Goal: Transaction & Acquisition: Book appointment/travel/reservation

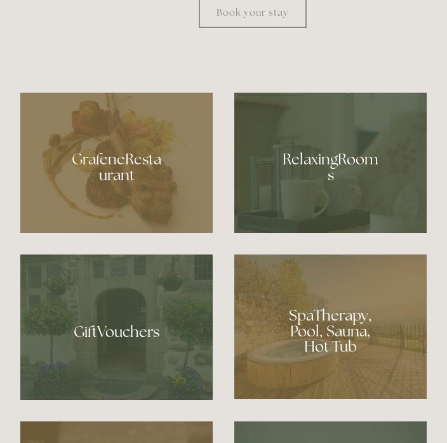
scroll to position [657, 0]
click at [343, 219] on div at bounding box center [330, 163] width 192 height 140
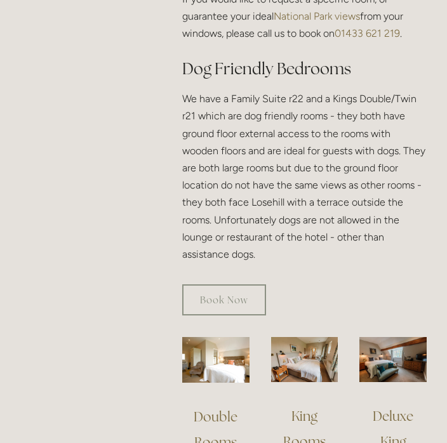
scroll to position [823, 0]
click at [322, 341] on img at bounding box center [304, 358] width 67 height 44
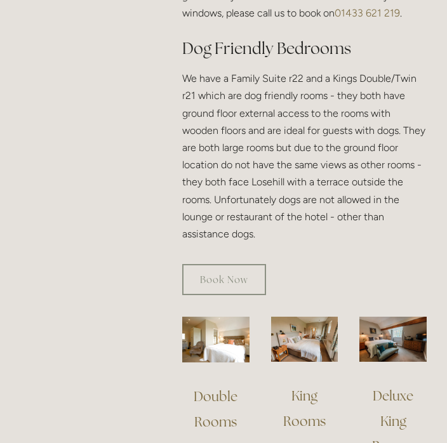
click at [233, 325] on img at bounding box center [215, 340] width 67 height 46
click at [402, 327] on img at bounding box center [392, 339] width 67 height 44
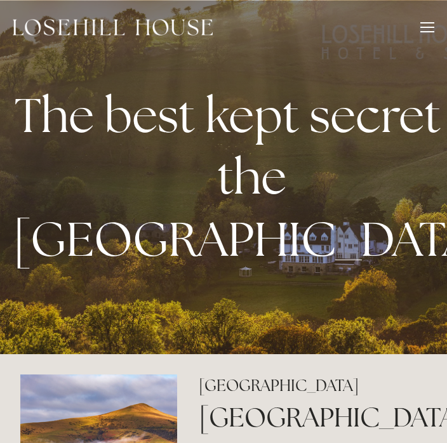
scroll to position [676, 0]
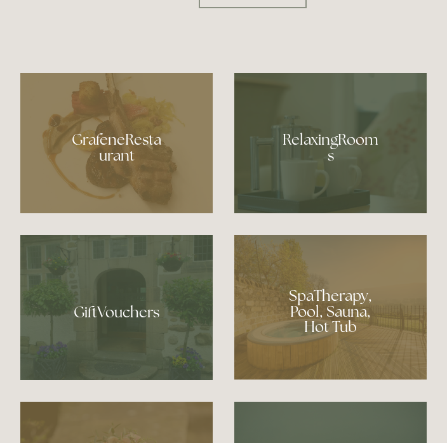
click at [339, 202] on div at bounding box center [330, 143] width 192 height 140
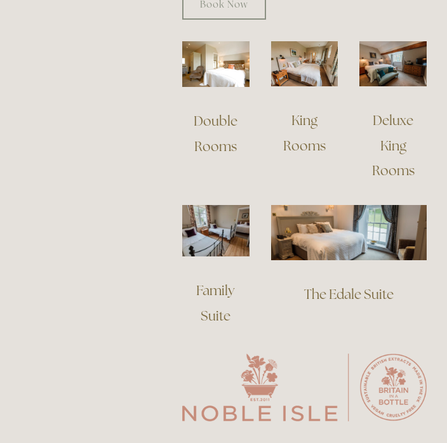
scroll to position [1118, 0]
click at [362, 285] on link "The Edale Suite" at bounding box center [348, 293] width 89 height 17
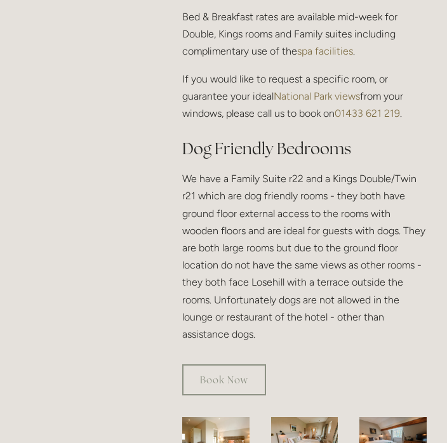
scroll to position [742, 0]
click at [231, 364] on link "Book Now" at bounding box center [224, 379] width 84 height 31
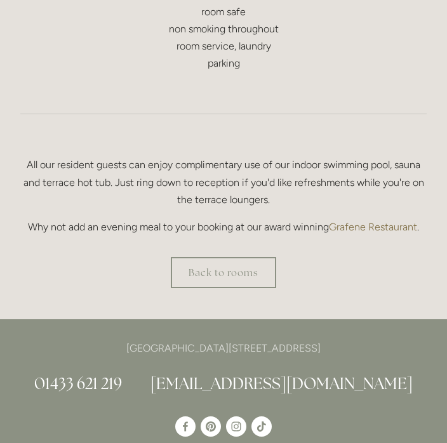
scroll to position [1064, 0]
click at [254, 269] on link "Back to rooms" at bounding box center [223, 272] width 105 height 31
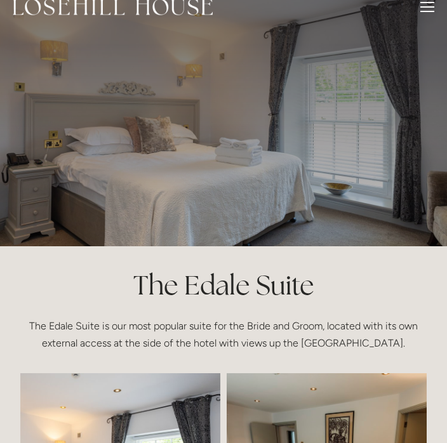
scroll to position [0, 0]
